Goal: Task Accomplishment & Management: Use online tool/utility

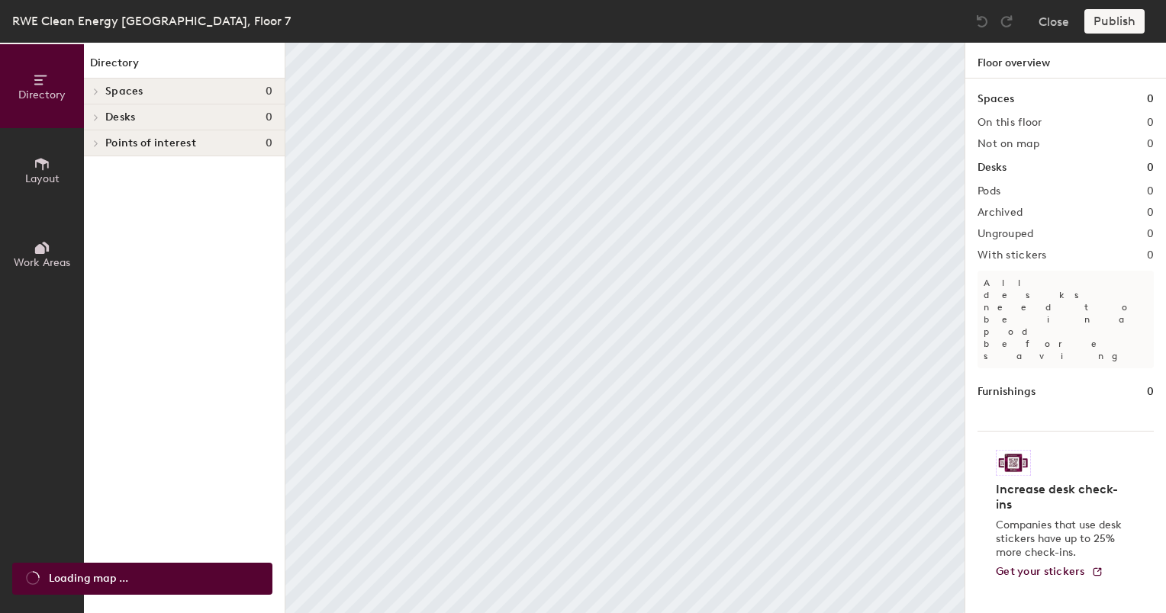
click at [40, 159] on icon at bounding box center [42, 164] width 14 height 12
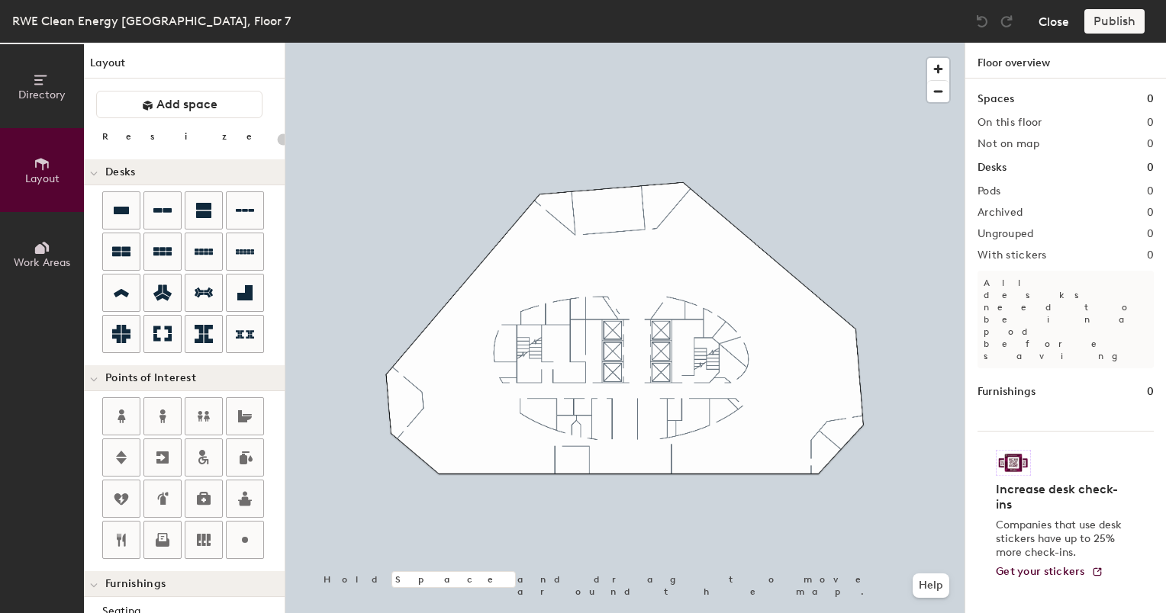
click at [1061, 18] on button "Close" at bounding box center [1053, 21] width 31 height 24
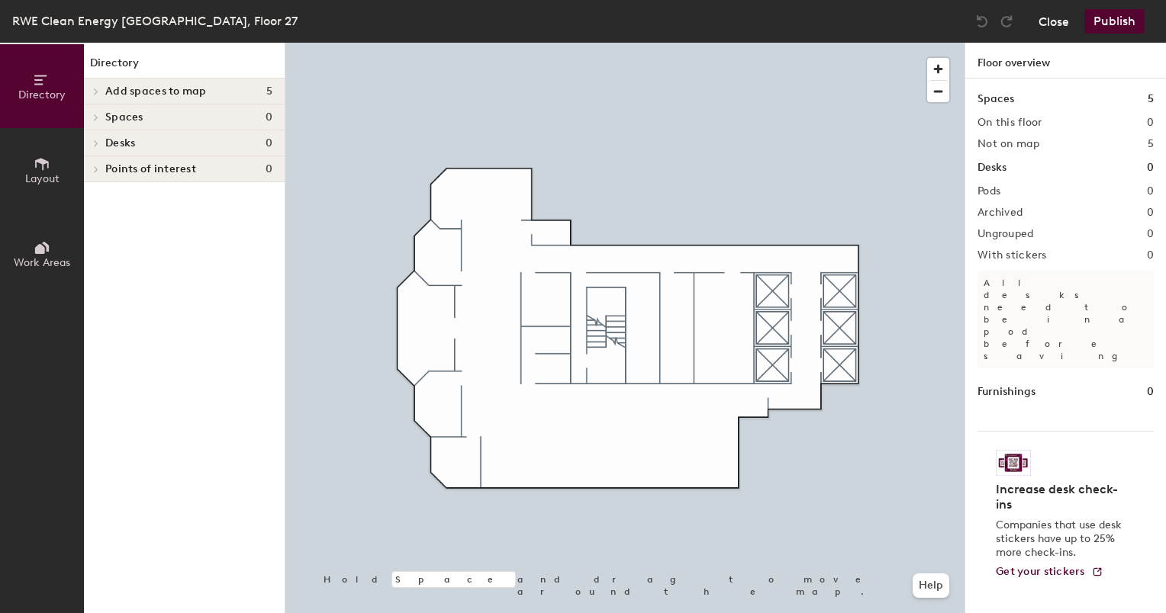
click at [1060, 28] on button "Close" at bounding box center [1053, 21] width 31 height 24
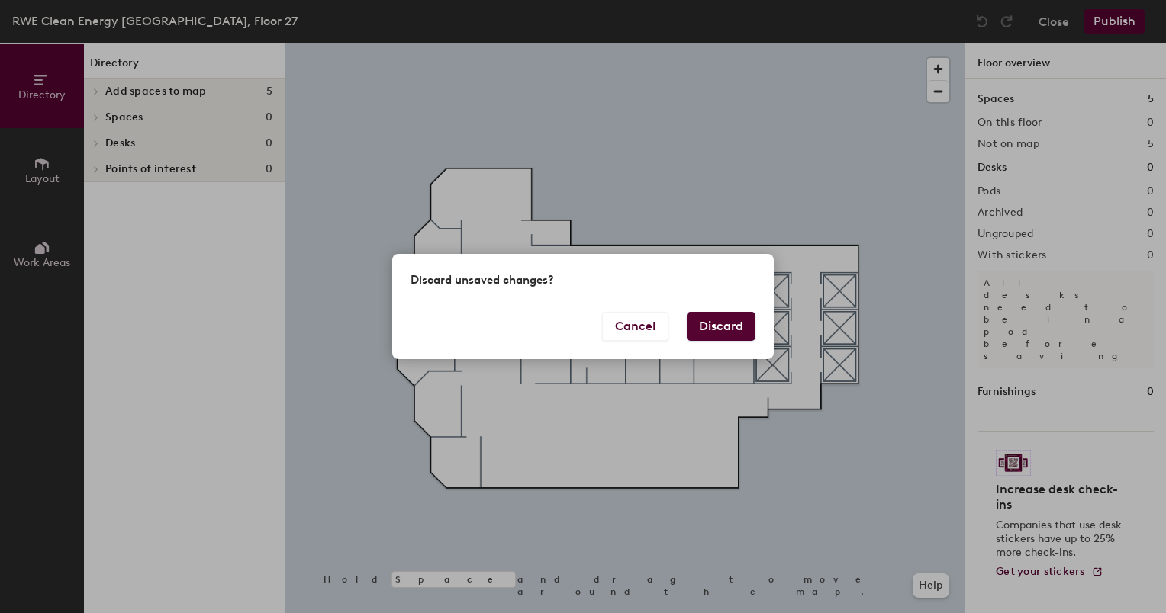
click at [716, 323] on button "Discard" at bounding box center [721, 326] width 69 height 29
